Goal: Task Accomplishment & Management: Use online tool/utility

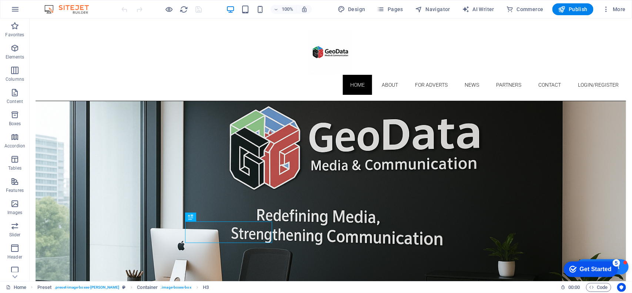
scroll to position [193, 0]
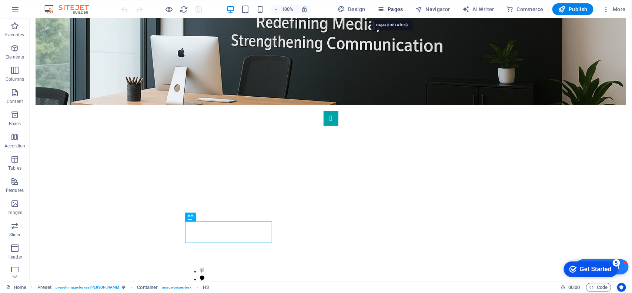
click at [395, 8] on span "Pages" at bounding box center [390, 9] width 26 height 7
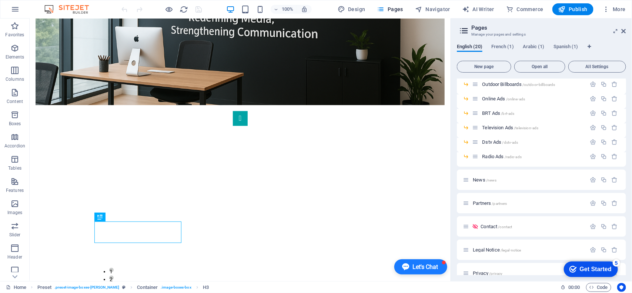
scroll to position [64, 0]
click at [483, 143] on span "Dstv Ads /dstv-ads" at bounding box center [500, 144] width 36 height 6
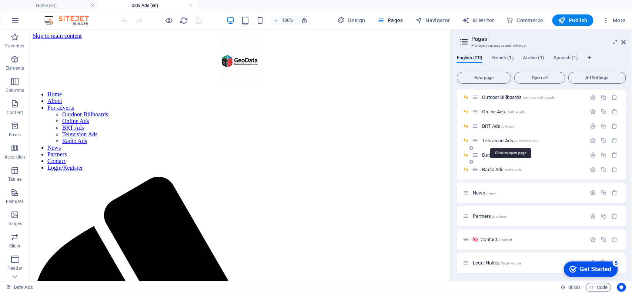
scroll to position [0, 0]
click at [504, 142] on span "Television Ads /television-ads" at bounding box center [510, 141] width 56 height 6
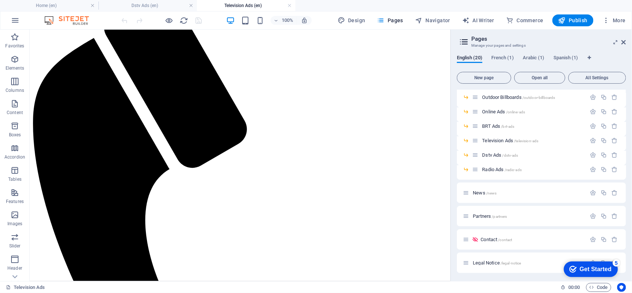
scroll to position [194, 0]
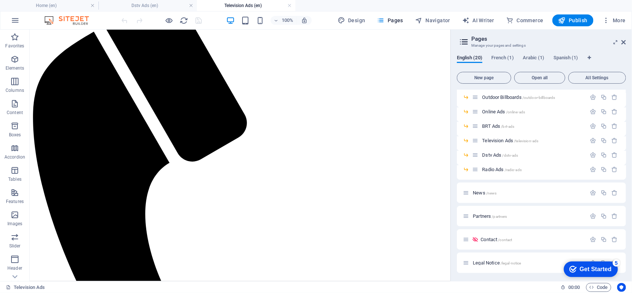
drag, startPoint x: 447, startPoint y: 99, endPoint x: 482, endPoint y: 220, distance: 126.4
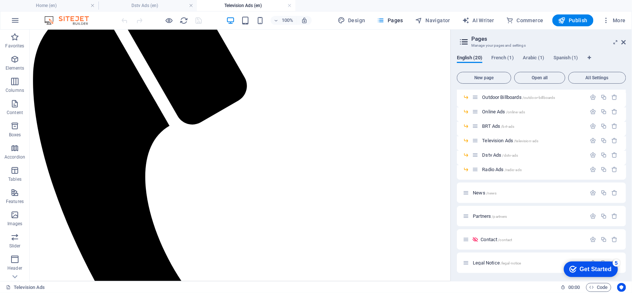
scroll to position [245, 0]
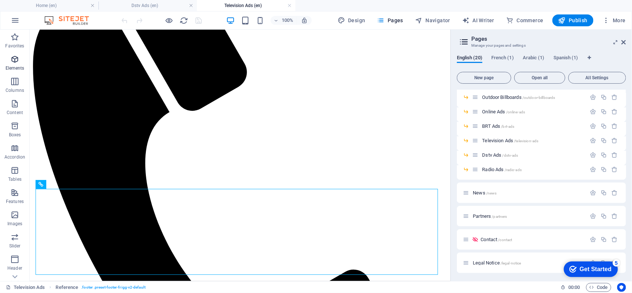
click at [19, 70] on p "Elements" at bounding box center [15, 68] width 19 height 6
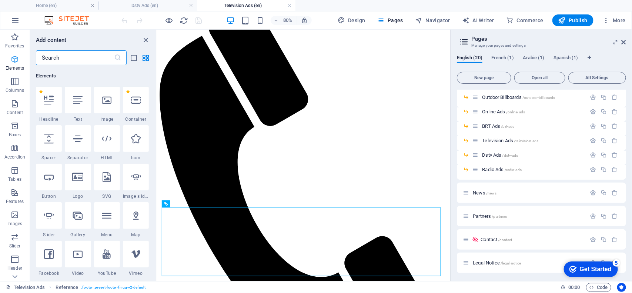
scroll to position [79, 0]
click at [79, 100] on icon at bounding box center [78, 100] width 10 height 10
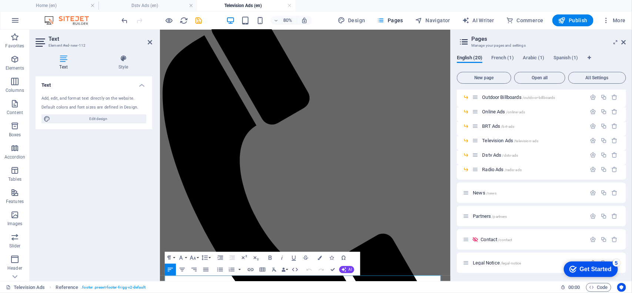
scroll to position [183, 0]
click at [129, 199] on div "Text Add, edit, and format text directly on the website. Default colors and fon…" at bounding box center [94, 175] width 117 height 199
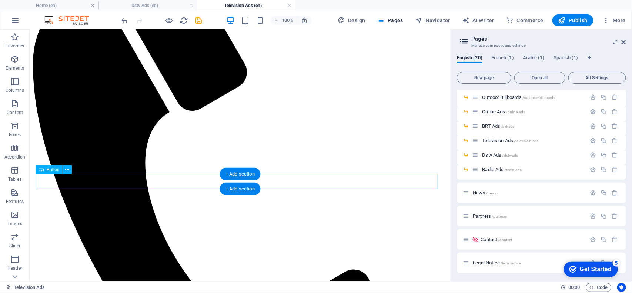
click at [246, 187] on div "+ Add section" at bounding box center [240, 189] width 41 height 13
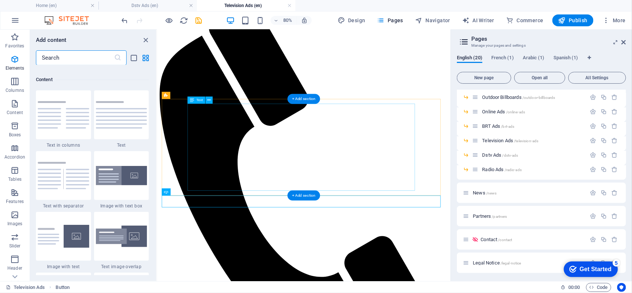
scroll to position [1295, 0]
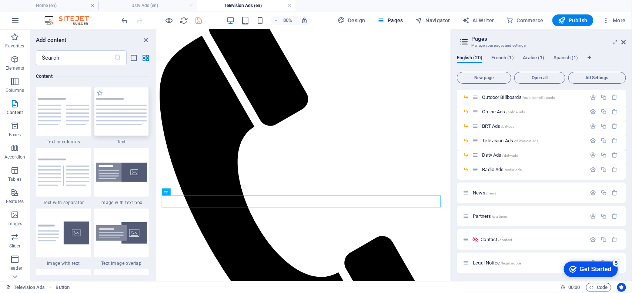
click at [112, 117] on img at bounding box center [121, 111] width 51 height 27
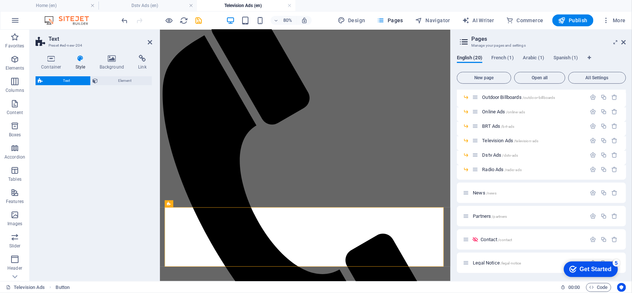
select select "preset-text-v2-default"
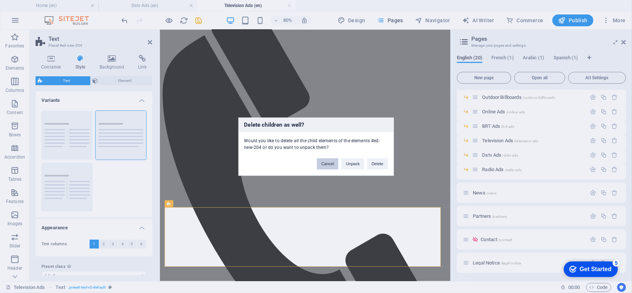
click at [322, 165] on button "Cancel" at bounding box center [327, 163] width 21 height 11
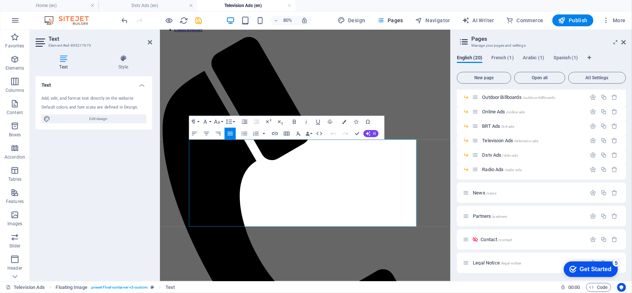
scroll to position [137, 0]
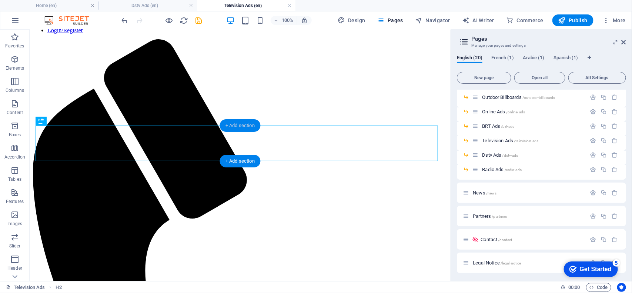
click at [238, 126] on div "+ Add section" at bounding box center [240, 125] width 41 height 13
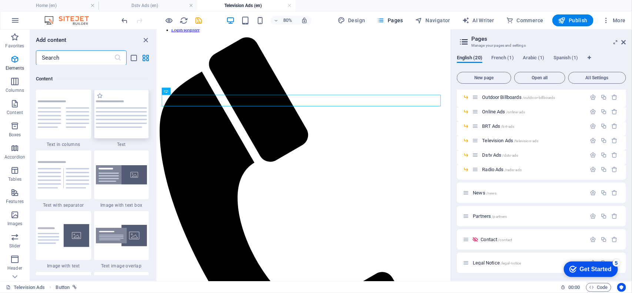
scroll to position [1295, 0]
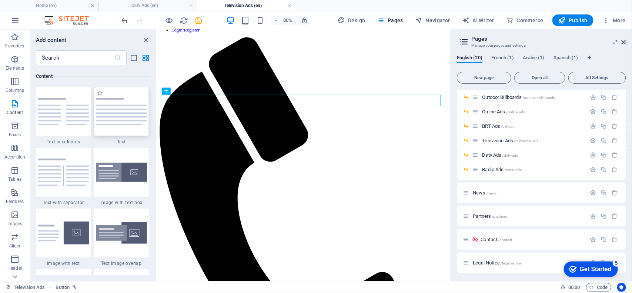
click at [130, 109] on img at bounding box center [121, 111] width 51 height 27
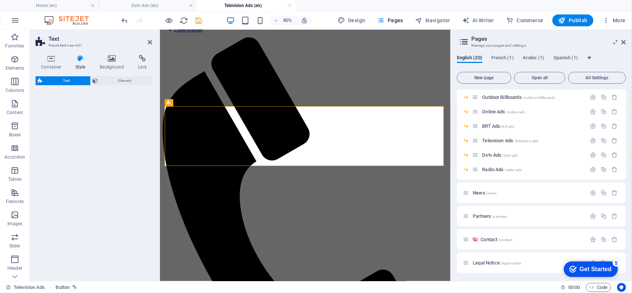
select select "preset-text-v2-default"
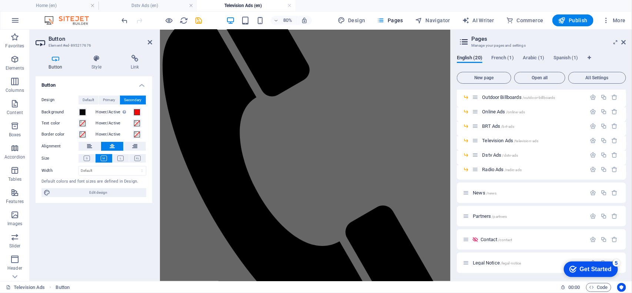
scroll to position [0, 0]
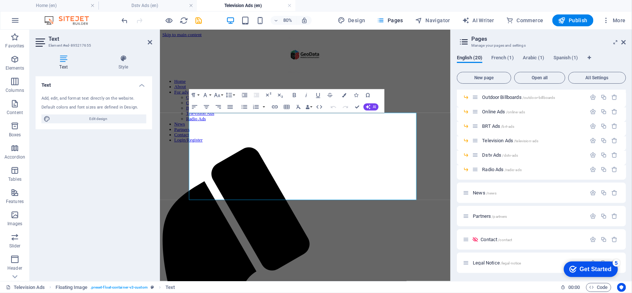
click at [141, 156] on div "Text Add, edit, and format text directly on the website. Default colors and fon…" at bounding box center [94, 175] width 117 height 199
click at [199, 19] on icon "save" at bounding box center [199, 20] width 9 height 9
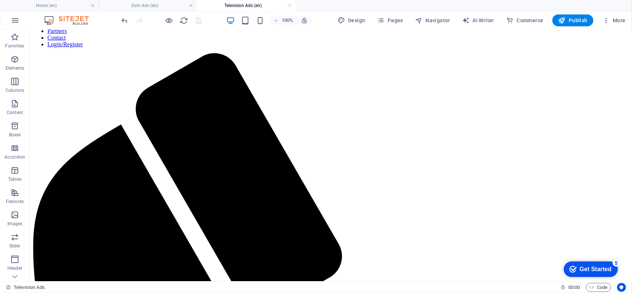
scroll to position [108, 0]
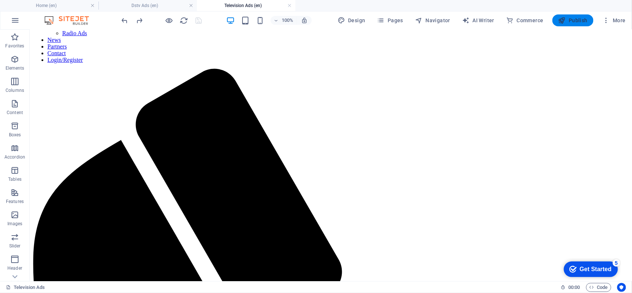
click at [566, 21] on icon "button" at bounding box center [562, 20] width 7 height 7
